Goal: Information Seeking & Learning: Learn about a topic

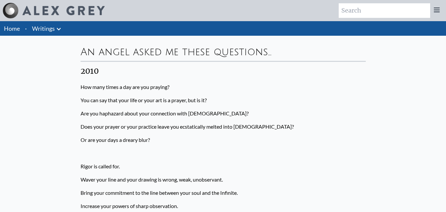
drag, startPoint x: 119, startPoint y: 70, endPoint x: 287, endPoint y: 134, distance: 180.1
click at [244, 149] on p at bounding box center [223, 152] width 285 height 13
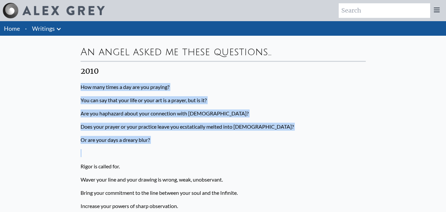
drag, startPoint x: 161, startPoint y: 134, endPoint x: 66, endPoint y: 87, distance: 105.0
drag, startPoint x: 81, startPoint y: 59, endPoint x: 104, endPoint y: 71, distance: 26.0
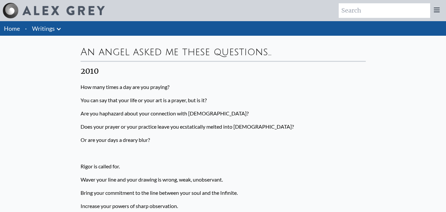
click at [285, 100] on p "You can say that your life or your art is a prayer, but is it?" at bounding box center [223, 99] width 285 height 13
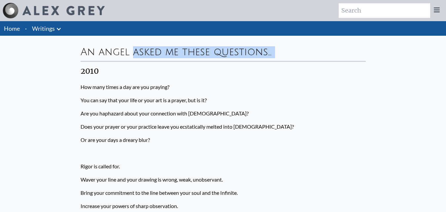
drag, startPoint x: 60, startPoint y: 65, endPoint x: 40, endPoint y: 50, distance: 25.2
drag, startPoint x: 92, startPoint y: 45, endPoint x: 167, endPoint y: 48, distance: 75.1
click at [150, 46] on div "An angel asked me these questions…" at bounding box center [223, 51] width 285 height 20
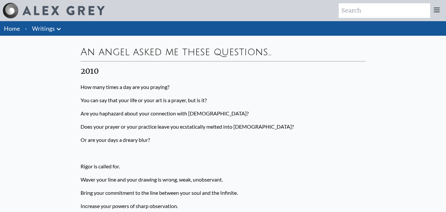
click at [169, 48] on div "An angel asked me these questions…" at bounding box center [223, 51] width 285 height 20
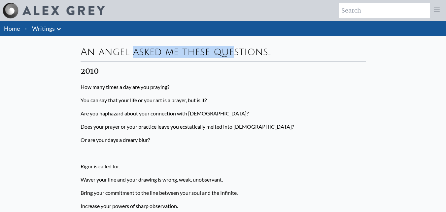
drag, startPoint x: 184, startPoint y: 48, endPoint x: 57, endPoint y: 43, distance: 127.0
